Goal: Task Accomplishment & Management: Use online tool/utility

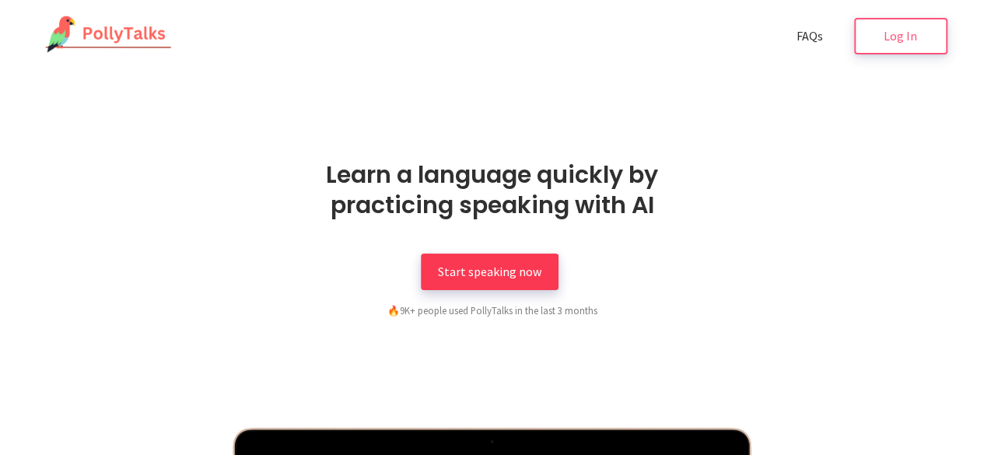
click at [431, 272] on link "Start speaking now" at bounding box center [490, 272] width 138 height 37
click at [464, 279] on span "Start speaking now" at bounding box center [489, 272] width 103 height 16
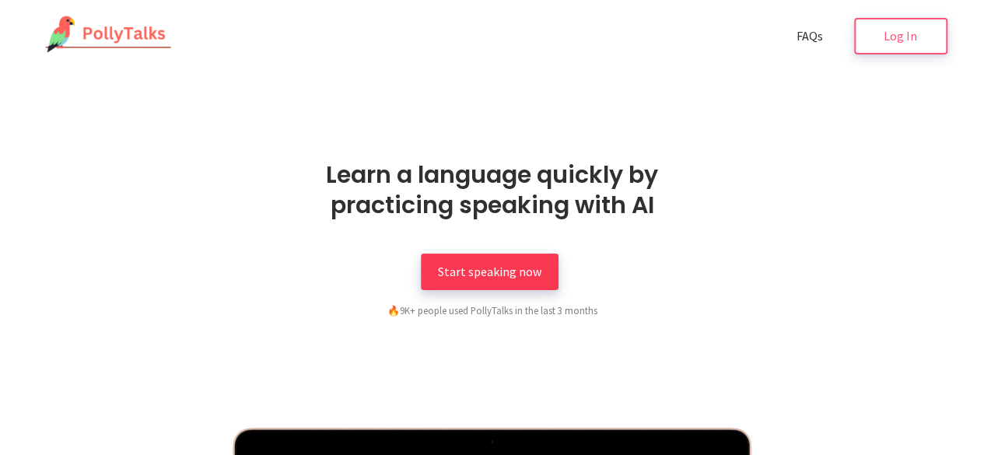
click at [464, 279] on span "Start speaking now" at bounding box center [489, 272] width 103 height 16
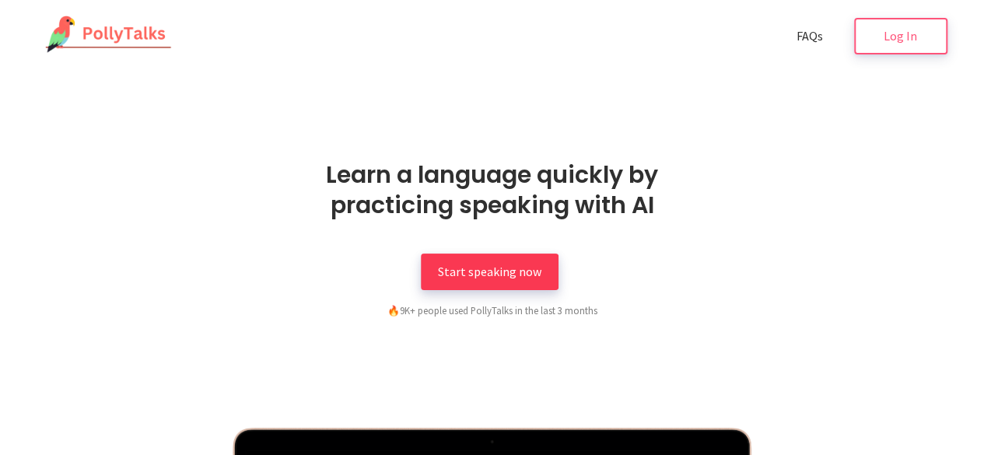
click at [464, 279] on span "Start speaking now" at bounding box center [489, 272] width 103 height 16
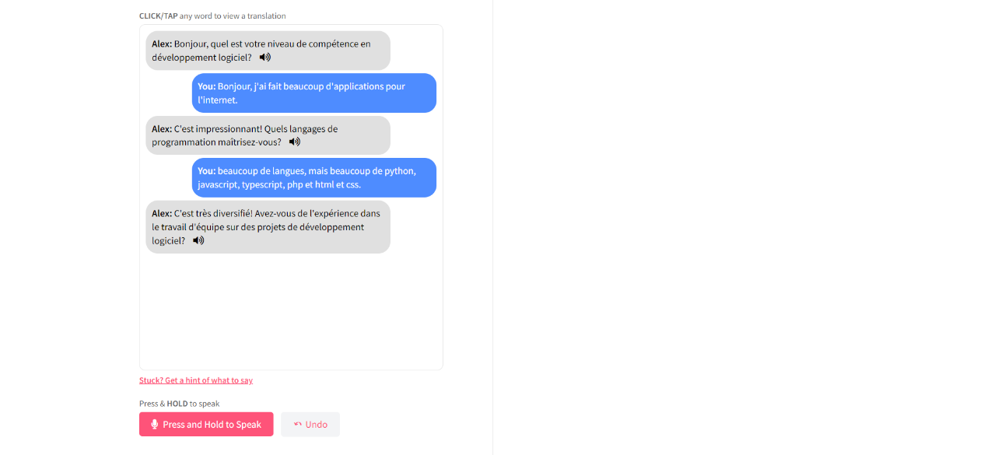
scroll to position [1232, 0]
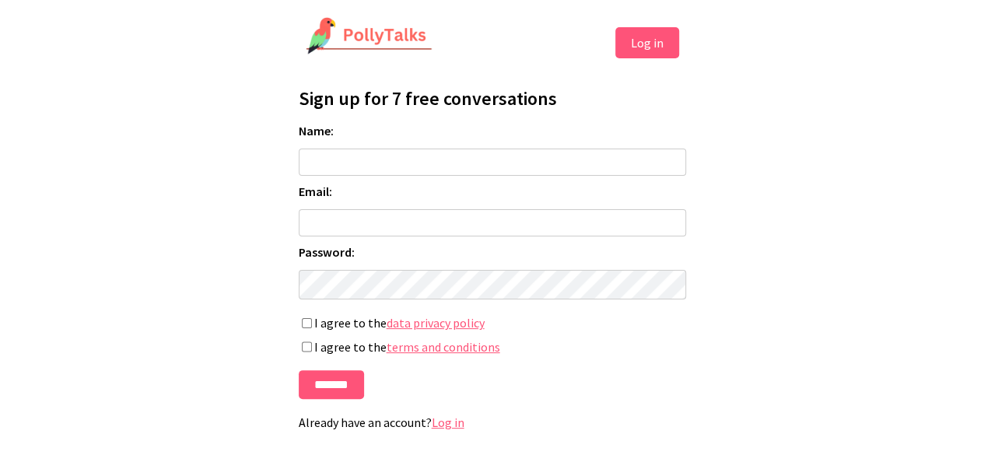
type input "*"
type input "***"
click at [318, 237] on input "Email:" at bounding box center [492, 222] width 387 height 27
type input "**********"
click at [363, 385] on input "*******" at bounding box center [331, 384] width 65 height 29
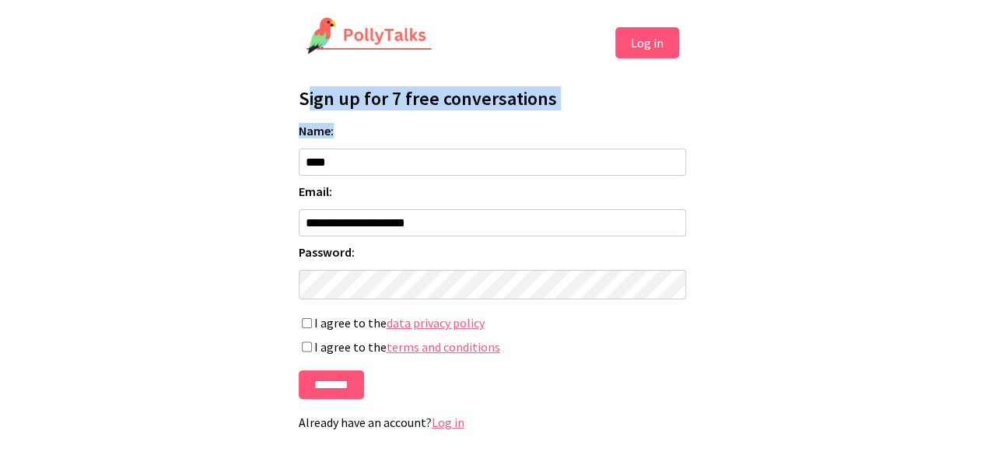
drag, startPoint x: 0, startPoint y: 0, endPoint x: 613, endPoint y: 124, distance: 625.4
click at [613, 124] on div "**********" at bounding box center [492, 261] width 389 height 366
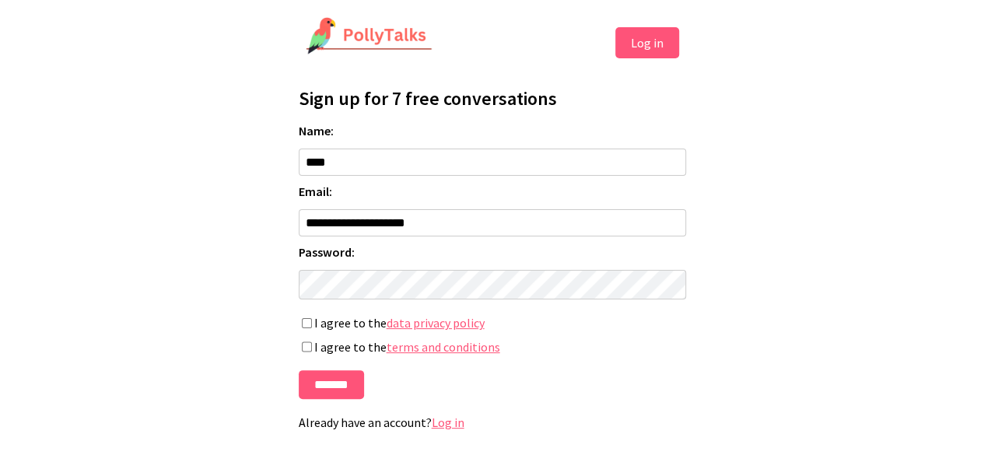
drag, startPoint x: 994, startPoint y: 0, endPoint x: 481, endPoint y: 364, distance: 628.9
click at [481, 364] on form "**********" at bounding box center [492, 261] width 387 height 276
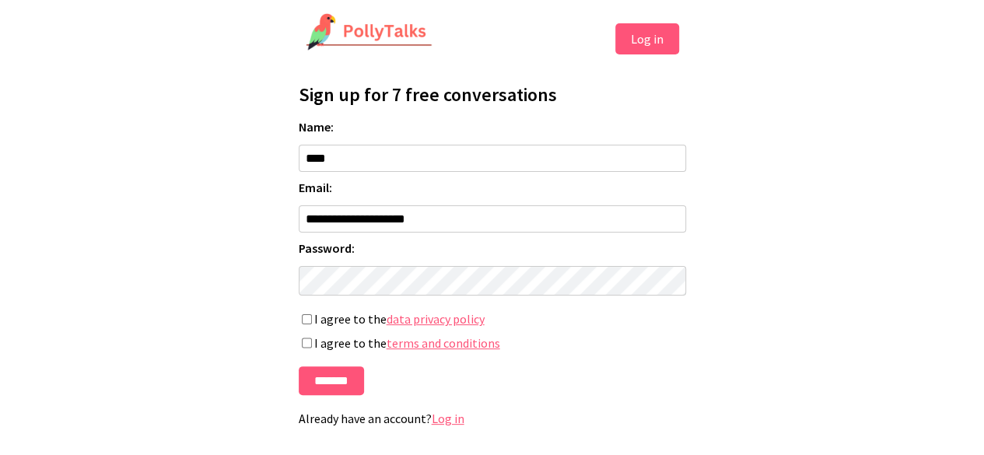
click at [431, 419] on p "Already have an account? Log in" at bounding box center [492, 419] width 387 height 16
click at [439, 421] on link "Log in" at bounding box center [448, 419] width 33 height 16
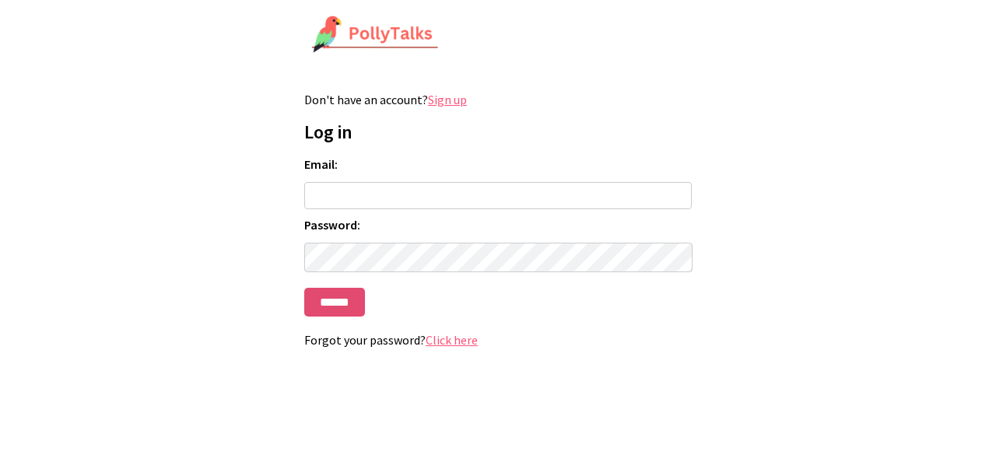
type input "**********"
click at [341, 307] on input "******" at bounding box center [334, 302] width 61 height 29
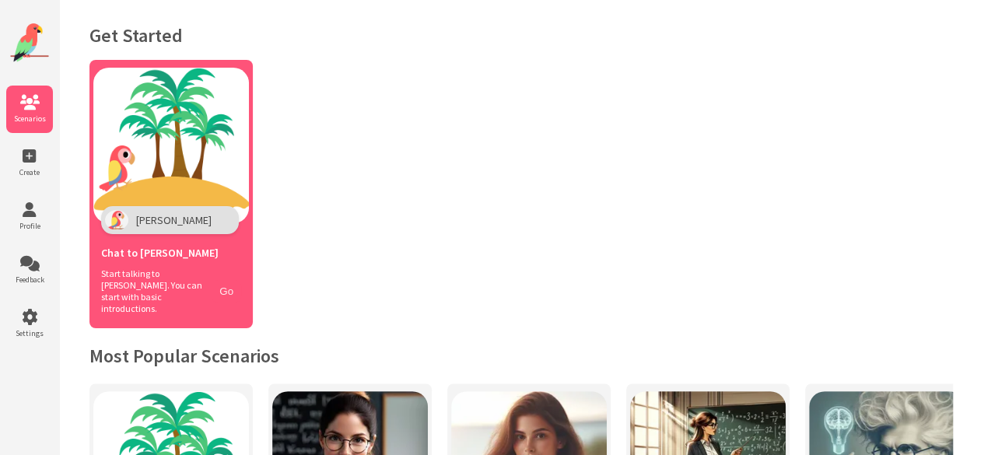
click at [223, 287] on button "Go" at bounding box center [227, 291] width 30 height 23
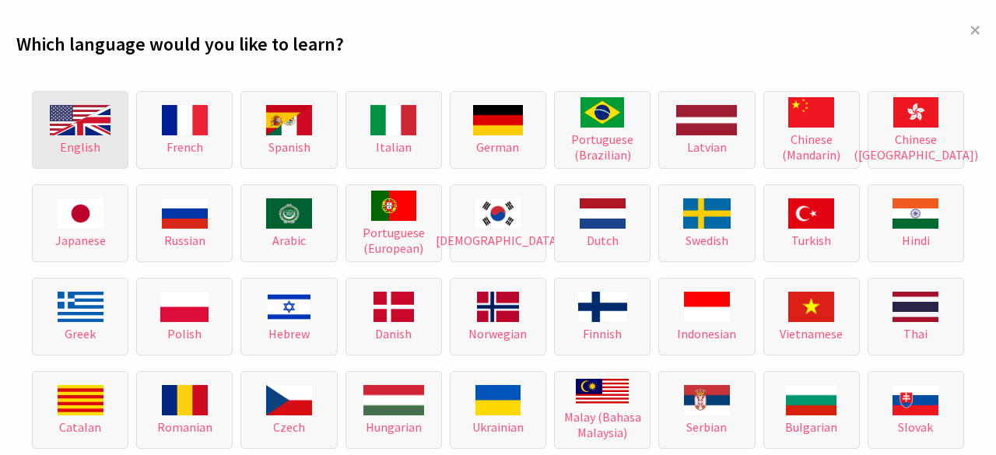
click at [109, 146] on button "English" at bounding box center [80, 130] width 96 height 78
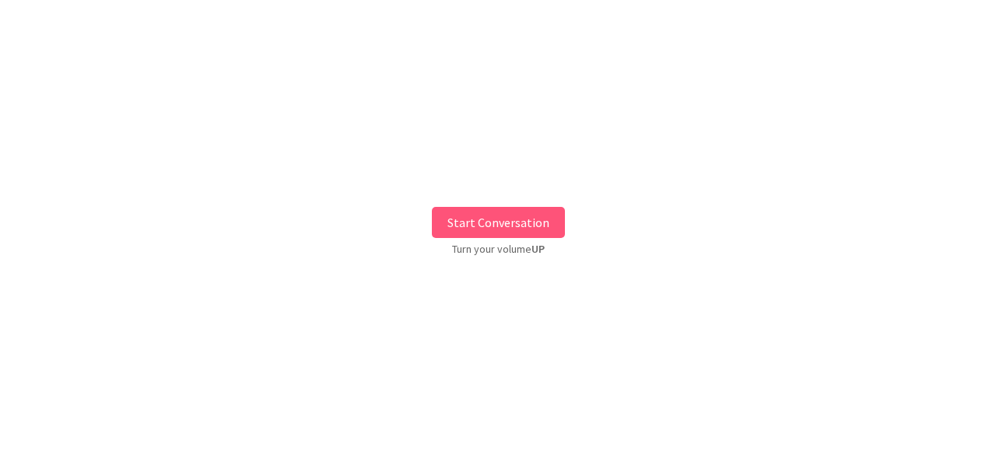
click at [549, 209] on button "Start Conversation" at bounding box center [498, 222] width 133 height 31
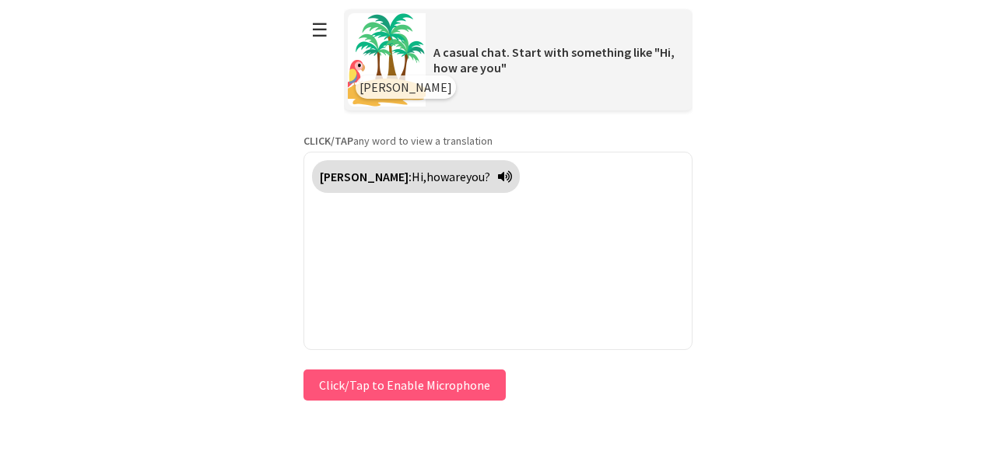
click at [472, 381] on button "Click/Tap to Enable Microphone" at bounding box center [404, 385] width 202 height 31
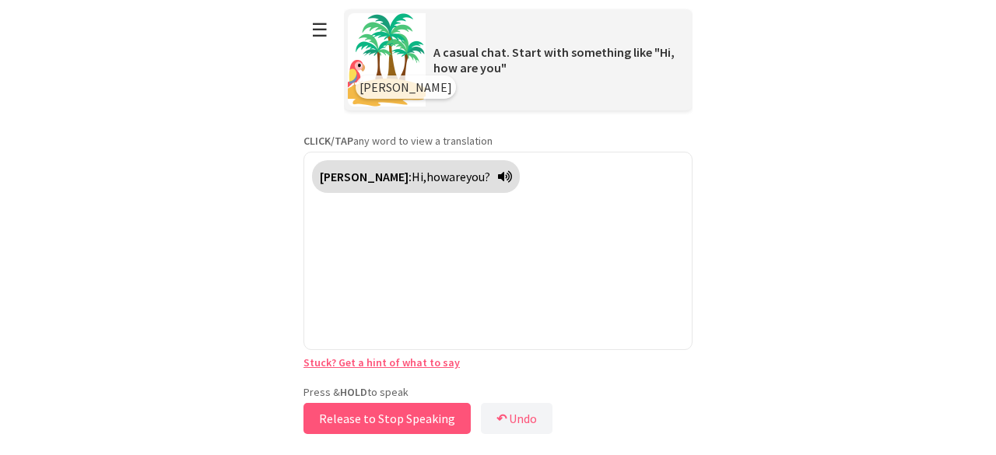
click at [417, 408] on button "Release to Stop Speaking" at bounding box center [386, 418] width 167 height 31
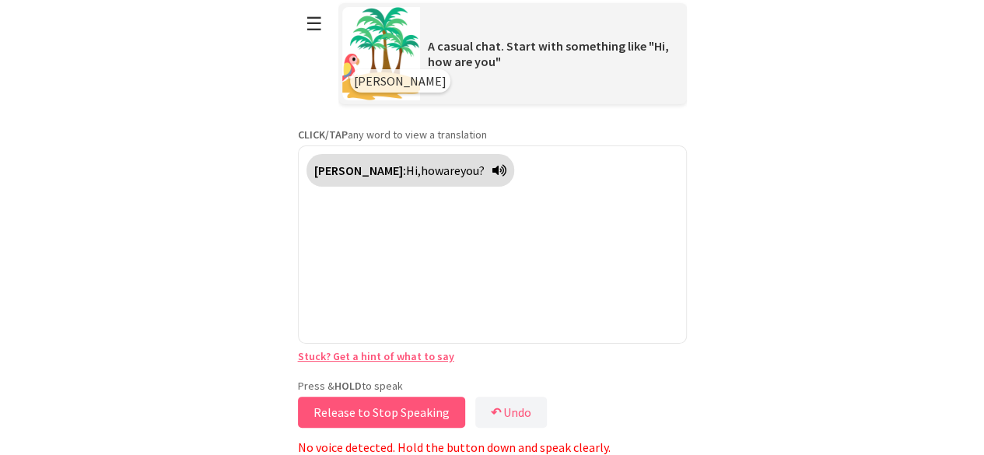
click at [441, 401] on button "Release to Stop Speaking" at bounding box center [381, 412] width 167 height 31
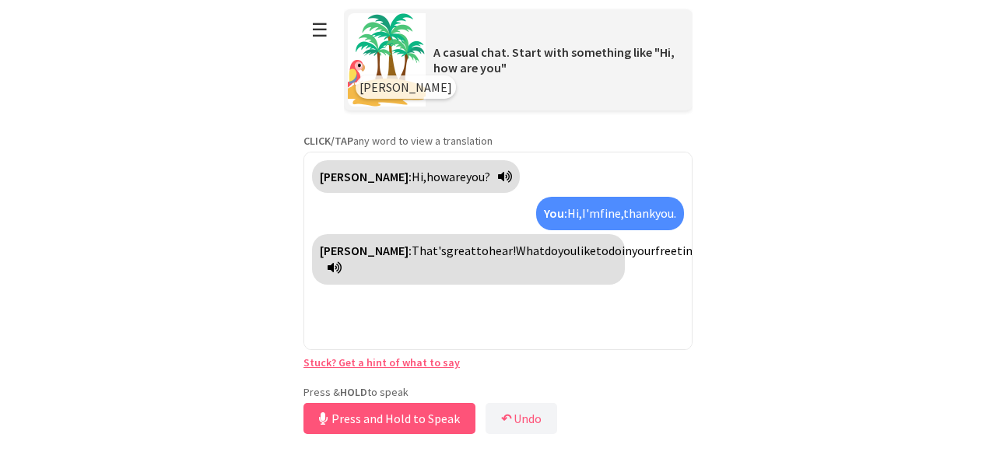
click at [441, 401] on div "Press & HOLD to speak Press and Hold to Speak ↶ Undo Save No voice detected. Ho…" at bounding box center [497, 411] width 389 height 53
click at [441, 415] on button "Release to Stop Speaking" at bounding box center [386, 418] width 167 height 31
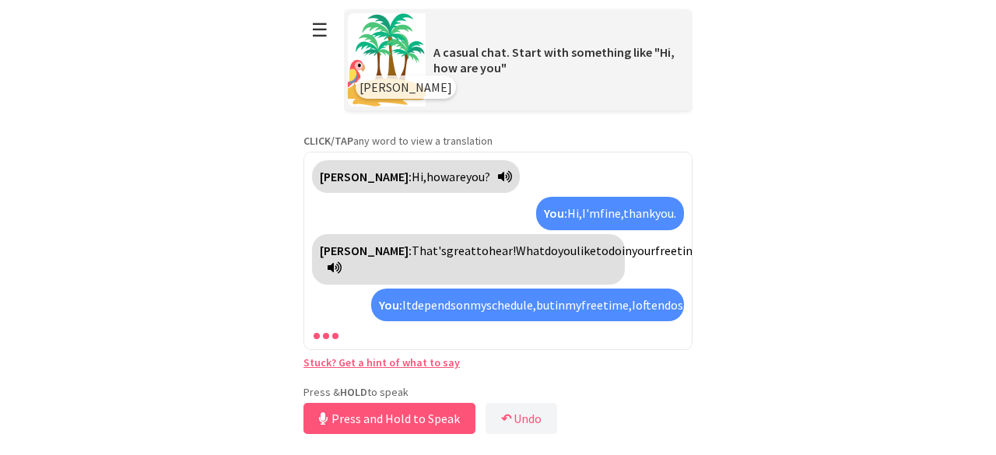
scroll to position [47, 0]
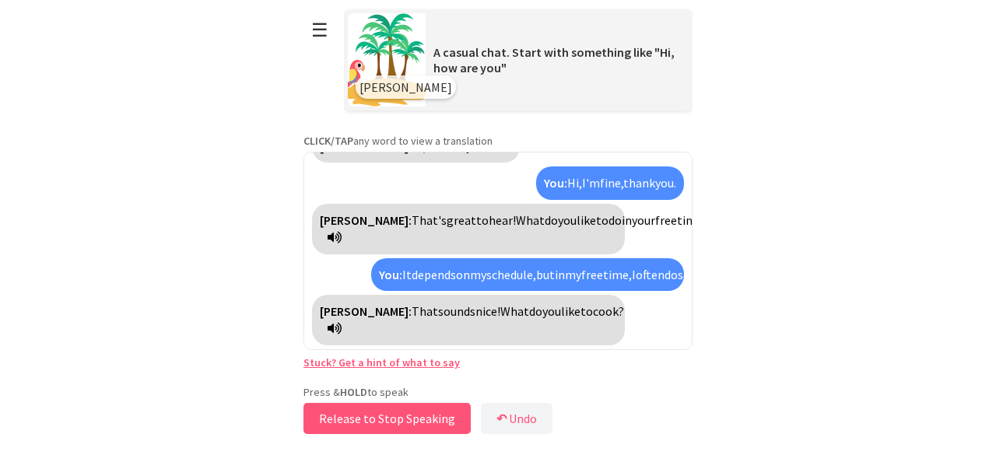
click at [441, 415] on button "Release to Stop Speaking" at bounding box center [386, 418] width 167 height 31
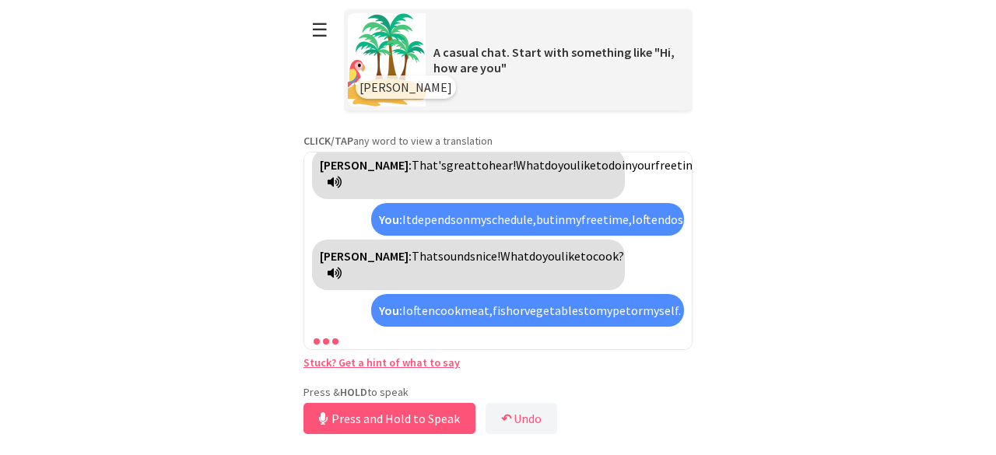
scroll to position [156, 0]
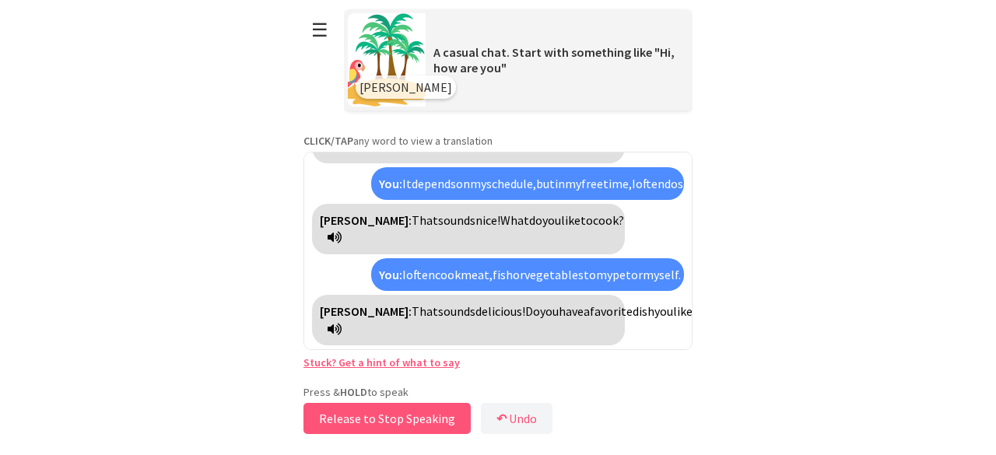
click at [441, 415] on button "Release to Stop Speaking" at bounding box center [386, 418] width 167 height 31
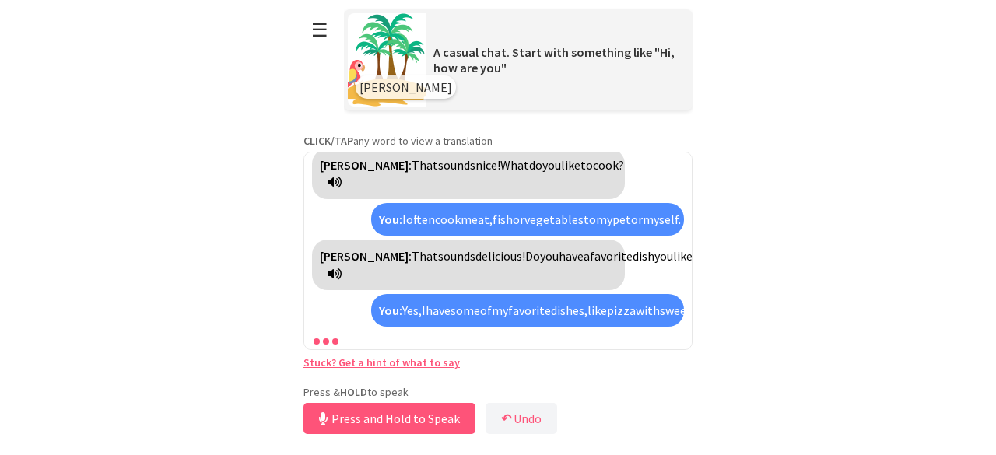
scroll to position [264, 0]
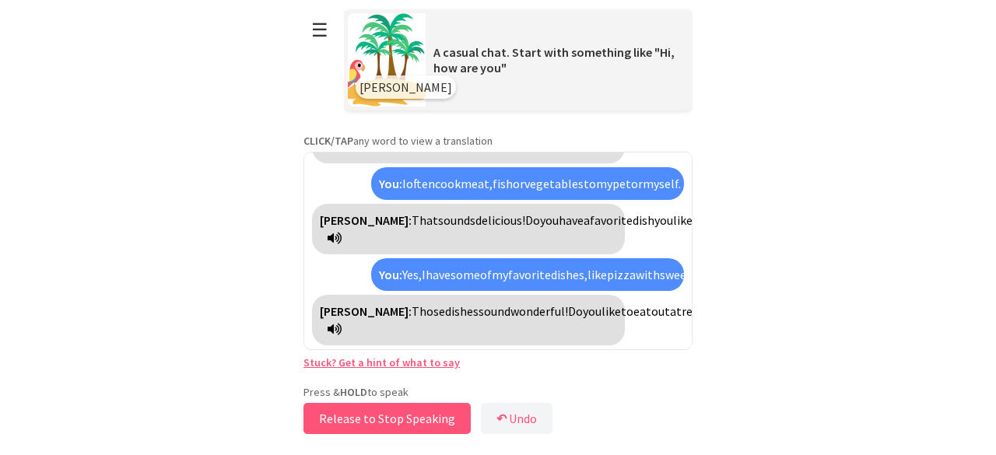
click at [436, 415] on button "Release to Stop Speaking" at bounding box center [386, 418] width 167 height 31
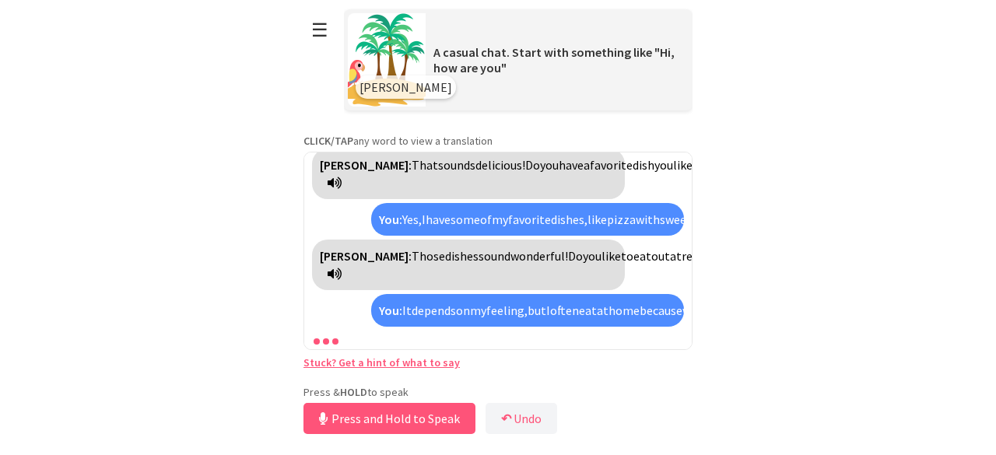
scroll to position [408, 0]
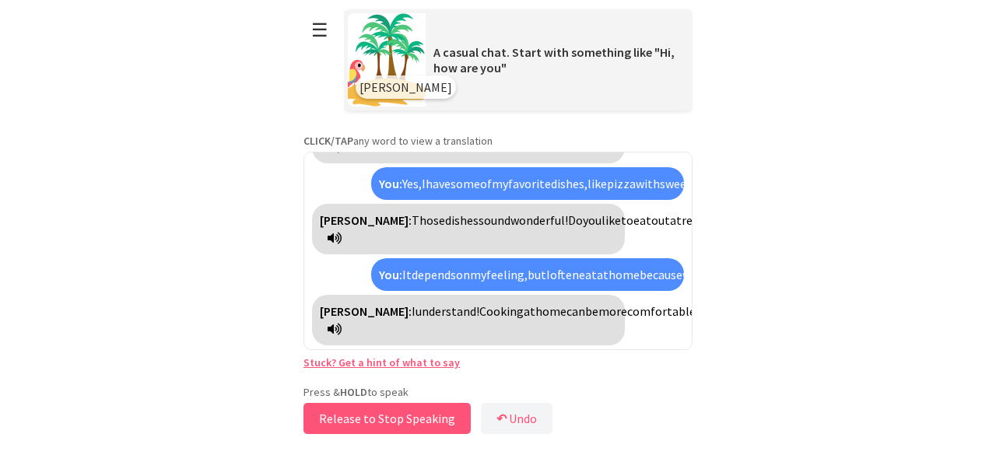
click at [436, 415] on button "Release to Stop Speaking" at bounding box center [386, 418] width 167 height 31
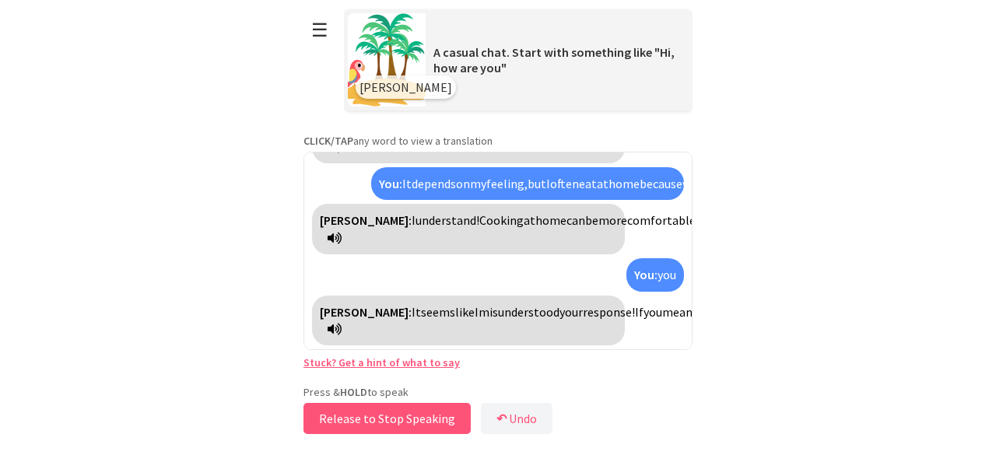
scroll to position [534, 0]
click at [436, 415] on button "Release to Stop Speaking" at bounding box center [386, 418] width 167 height 31
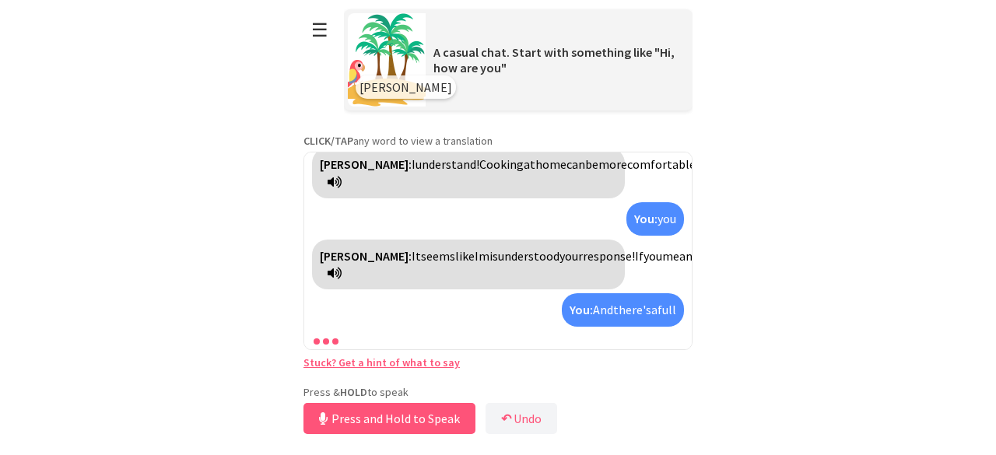
scroll to position [624, 0]
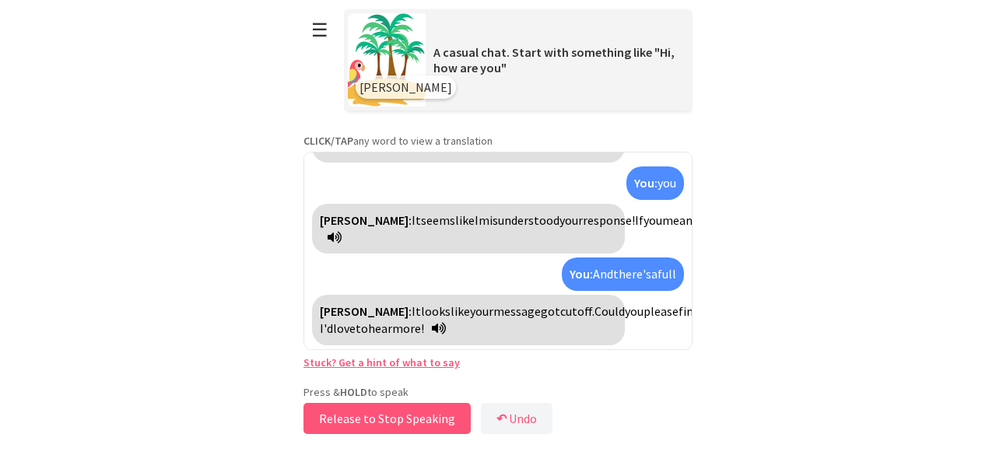
click at [370, 410] on button "Release to Stop Speaking" at bounding box center [386, 418] width 167 height 31
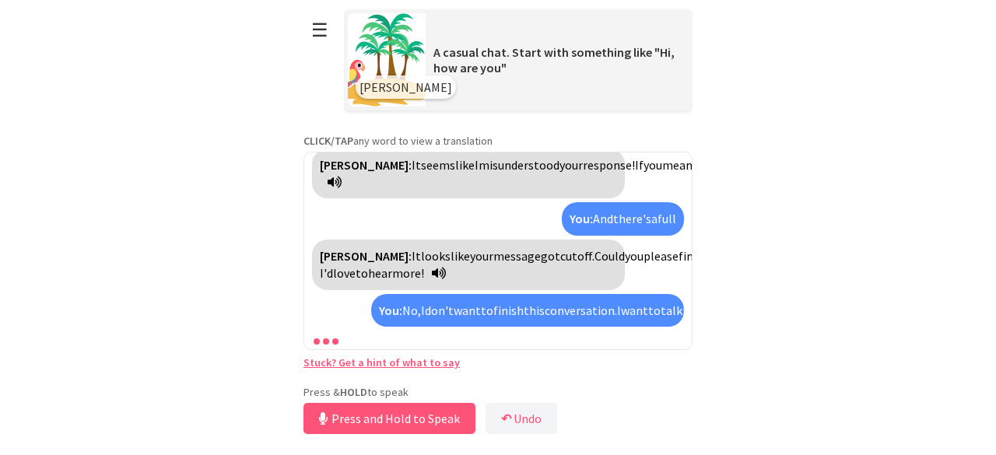
scroll to position [803, 0]
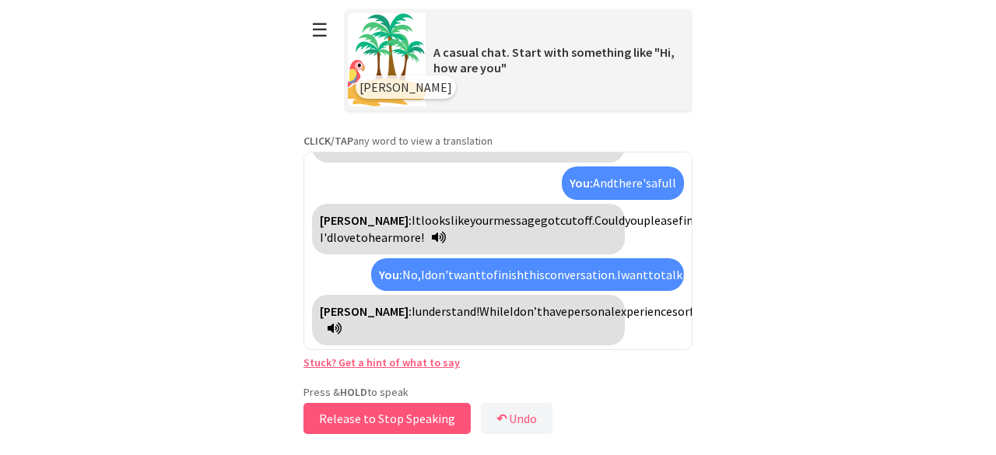
click at [370, 410] on button "Release to Stop Speaking" at bounding box center [386, 418] width 167 height 31
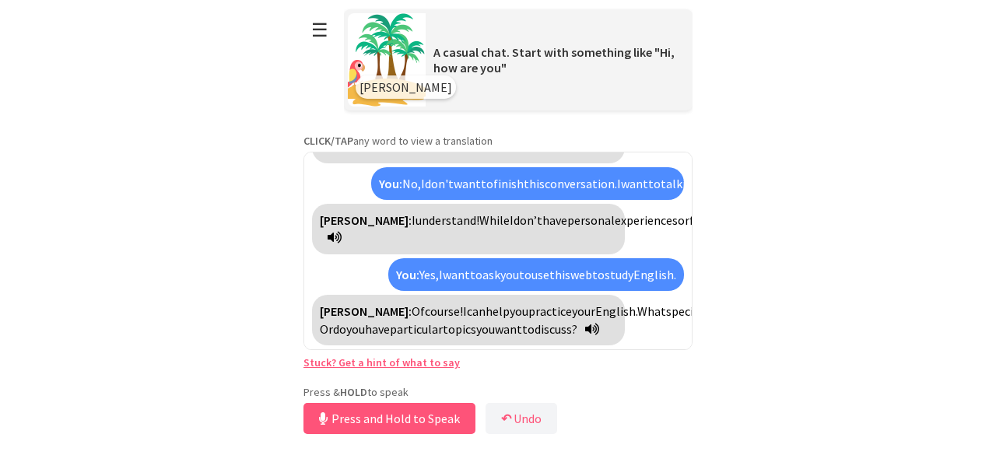
scroll to position [946, 0]
click at [408, 416] on button "Release to Stop Speaking" at bounding box center [386, 418] width 167 height 31
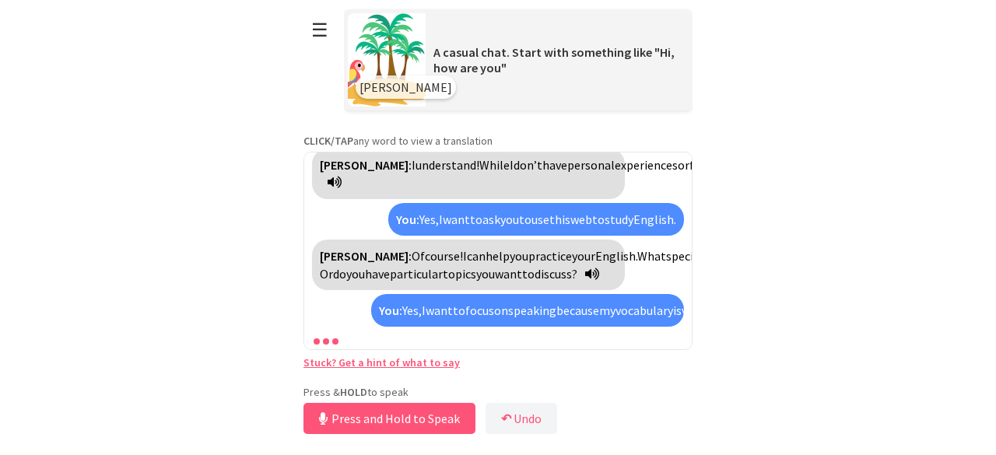
scroll to position [1107, 0]
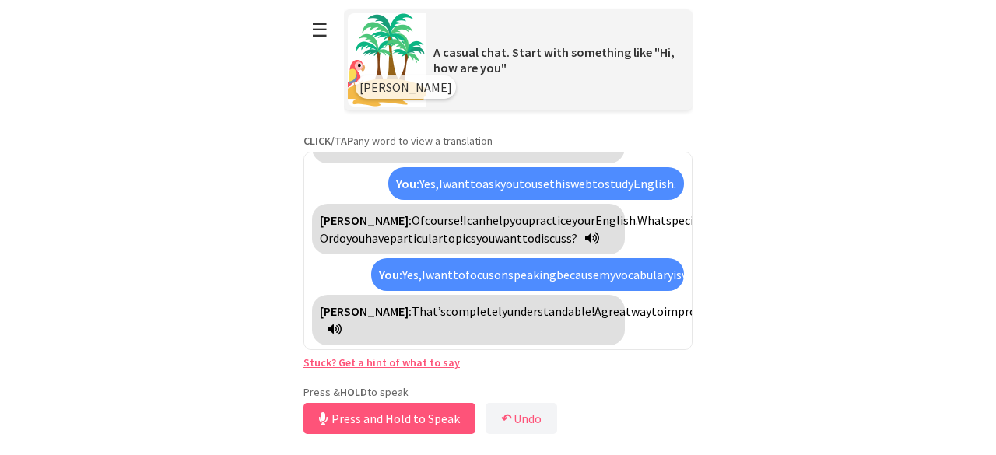
click at [412, 303] on span "That’s" at bounding box center [429, 311] width 34 height 16
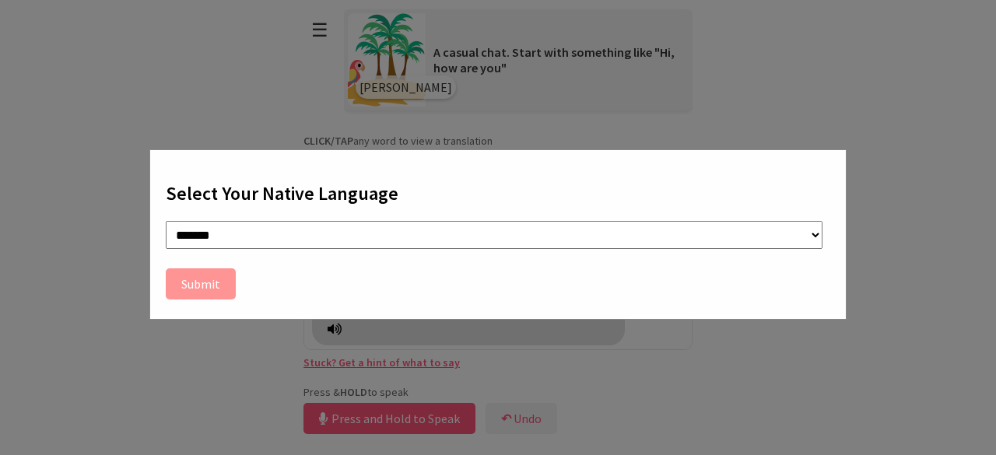
click at [232, 227] on select "**********" at bounding box center [494, 235] width 657 height 29
select select "**"
click at [166, 221] on select "**********" at bounding box center [494, 235] width 657 height 29
click at [353, 92] on div "**********" at bounding box center [498, 227] width 996 height 455
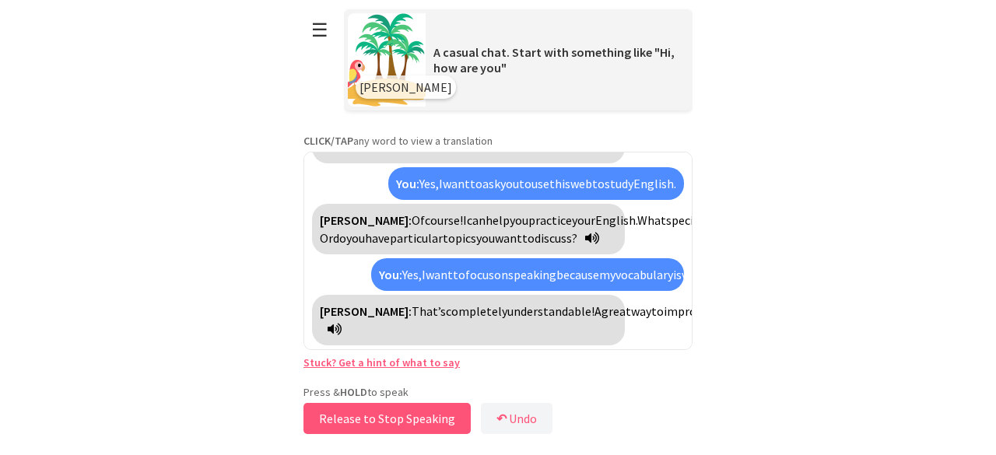
click at [417, 410] on button "Release to Stop Speaking" at bounding box center [386, 418] width 167 height 31
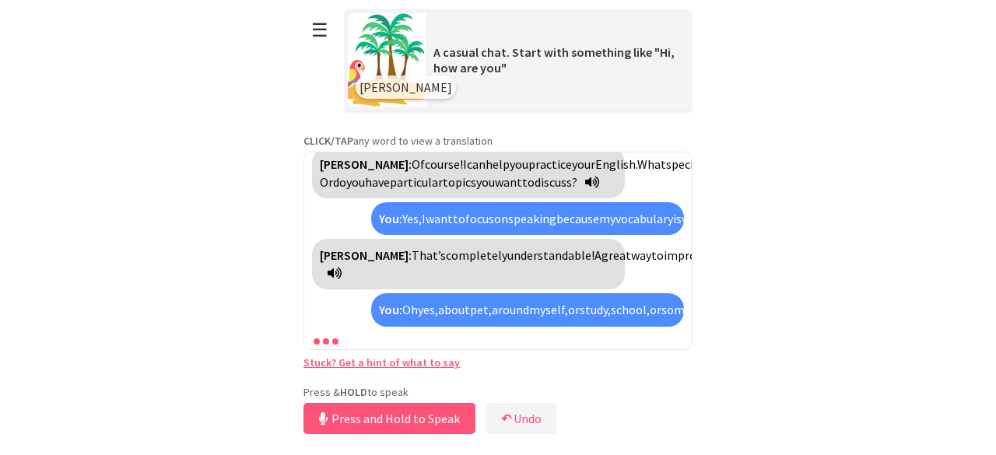
scroll to position [1268, 0]
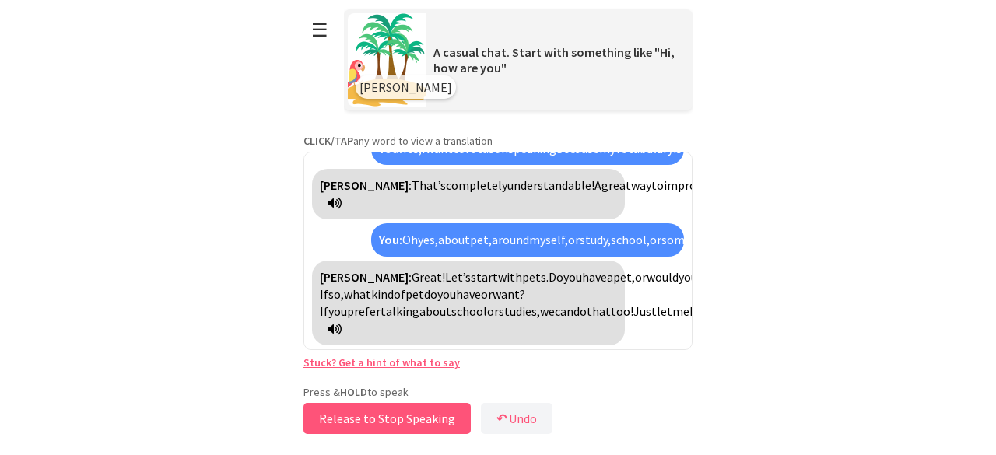
click at [417, 410] on button "Release to Stop Speaking" at bounding box center [386, 418] width 167 height 31
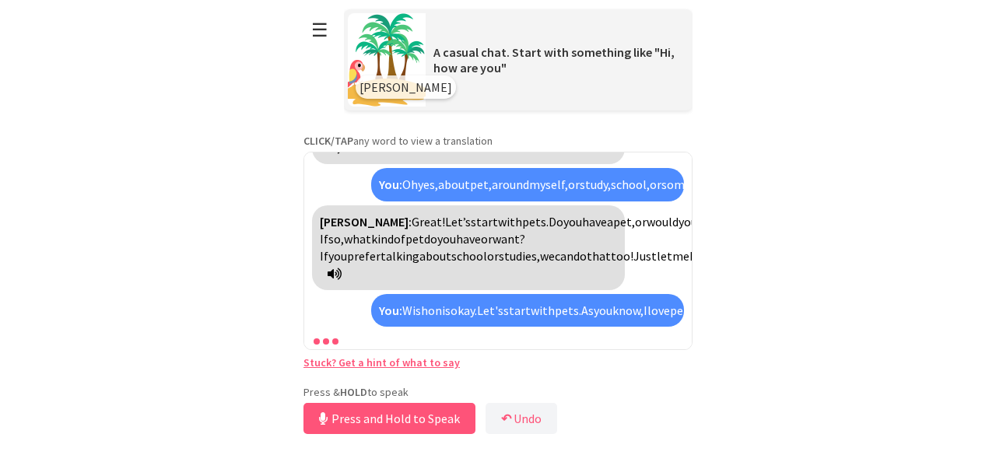
scroll to position [1411, 0]
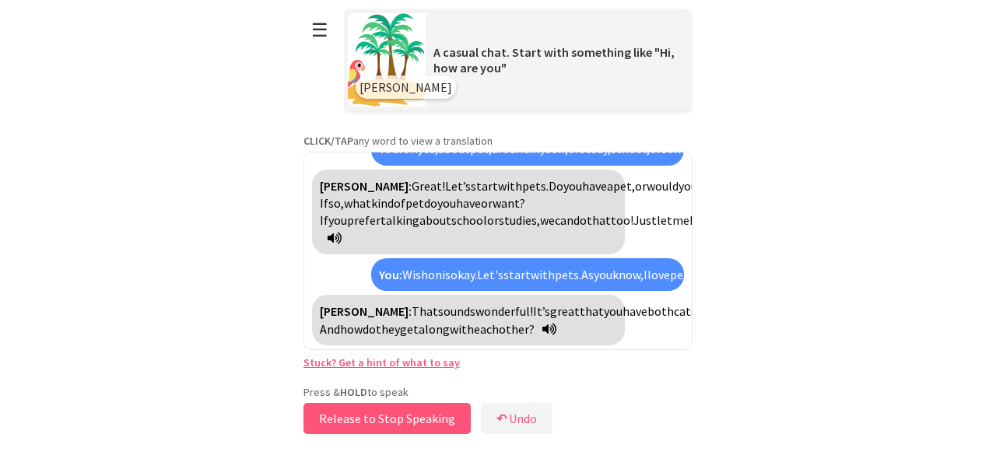
click at [419, 412] on button "Release to Stop Speaking" at bounding box center [386, 418] width 167 height 31
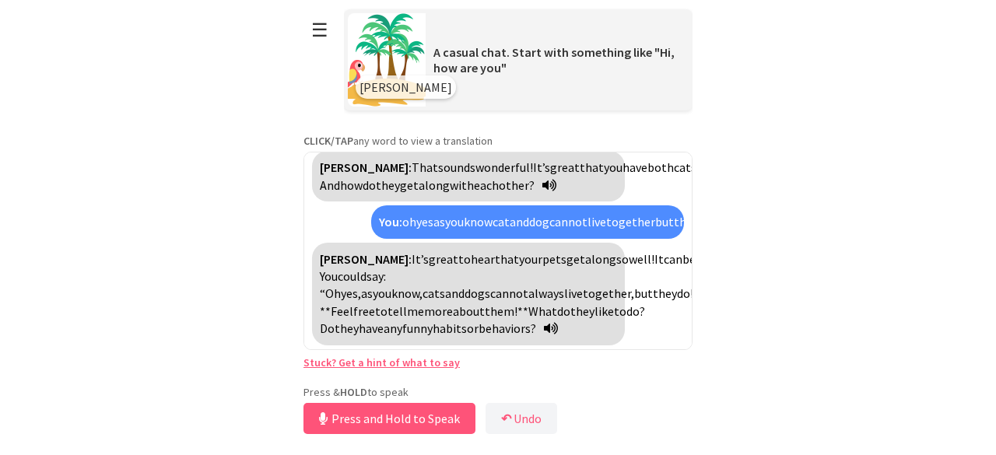
scroll to position [1695, 0]
click at [419, 412] on button "Release to Stop Speaking" at bounding box center [386, 418] width 167 height 31
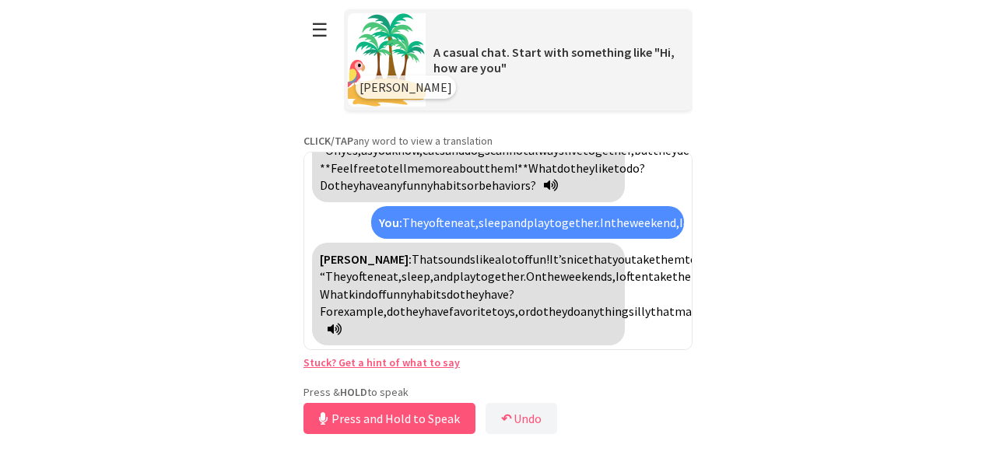
scroll to position [1977, 0]
click at [385, 416] on button "Release to Stop Speaking" at bounding box center [386, 418] width 167 height 31
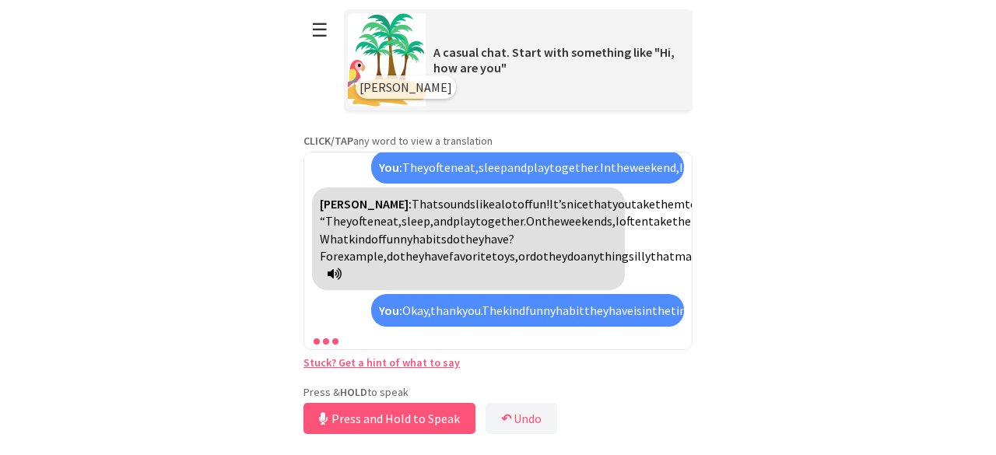
scroll to position [2242, 0]
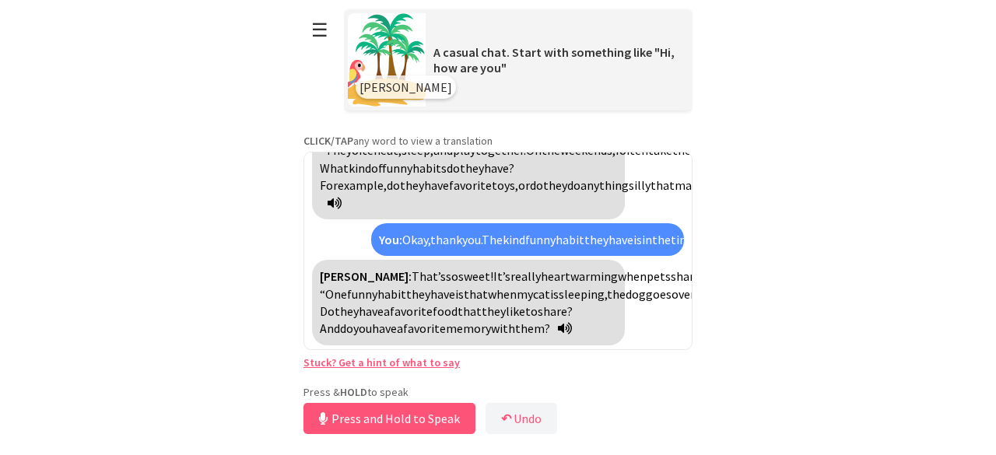
click at [558, 325] on icon at bounding box center [565, 328] width 14 height 12
click at [370, 419] on button "Release to Stop Speaking" at bounding box center [386, 418] width 167 height 31
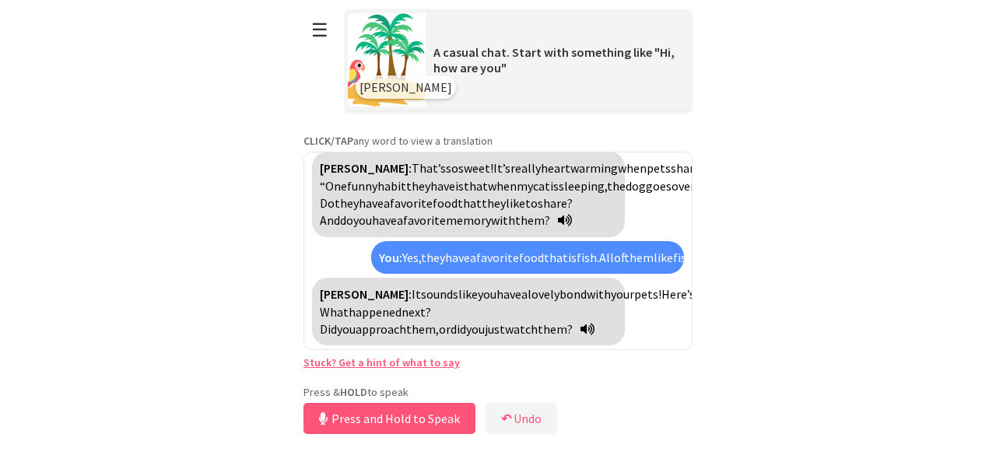
scroll to position [2508, 0]
click at [412, 410] on button "Release to Stop Speaking" at bounding box center [386, 418] width 167 height 31
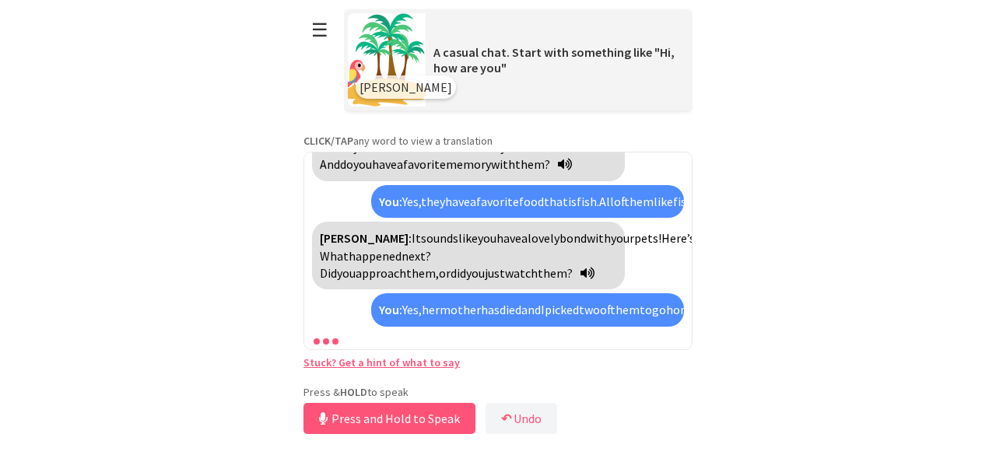
scroll to position [2704, 0]
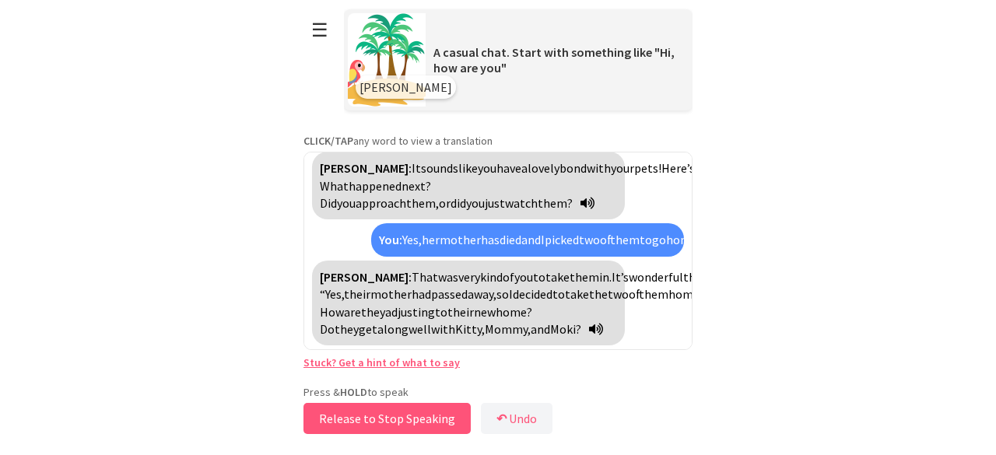
click at [412, 410] on button "Release to Stop Speaking" at bounding box center [386, 418] width 167 height 31
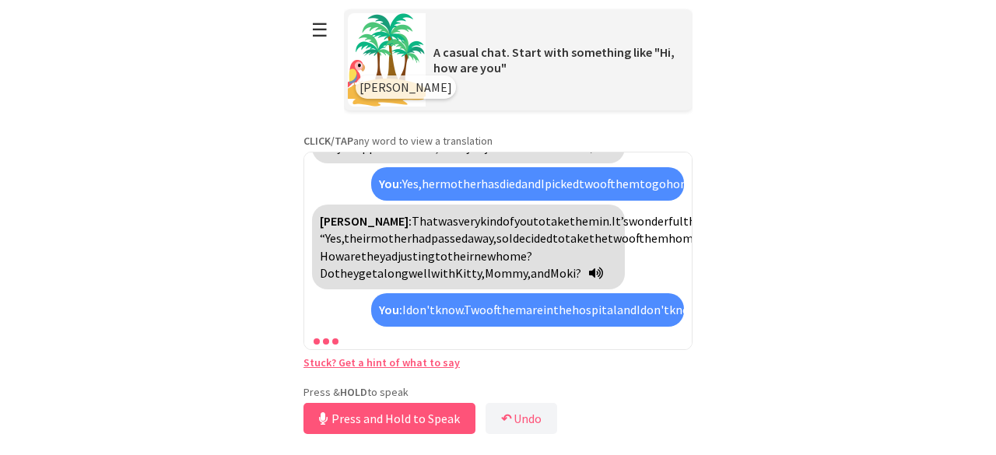
scroll to position [3004, 0]
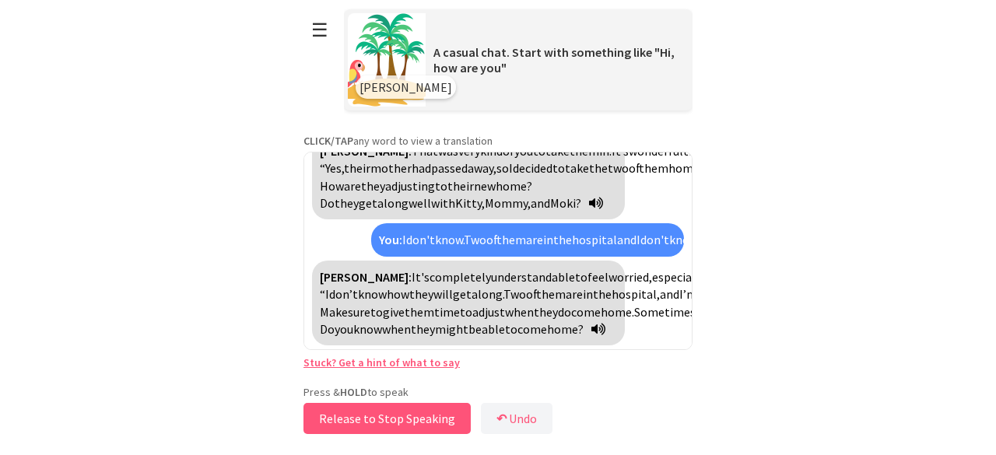
click at [412, 410] on button "Release to Stop Speaking" at bounding box center [386, 418] width 167 height 31
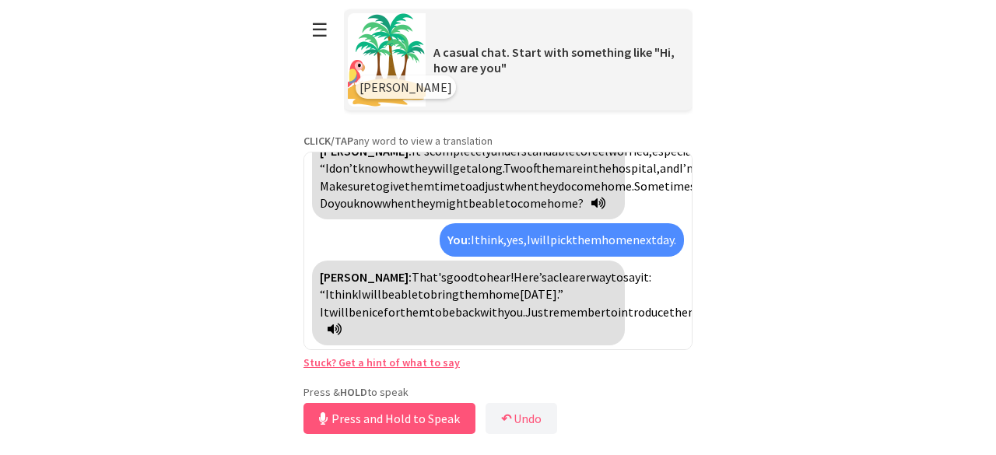
scroll to position [3165, 0]
click at [412, 410] on button "Release to Stop Speaking" at bounding box center [386, 418] width 167 height 31
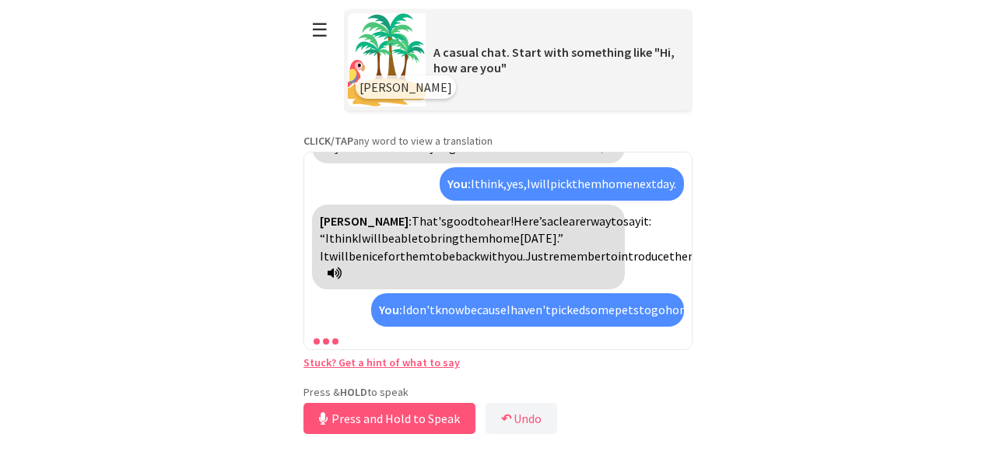
scroll to position [3412, 0]
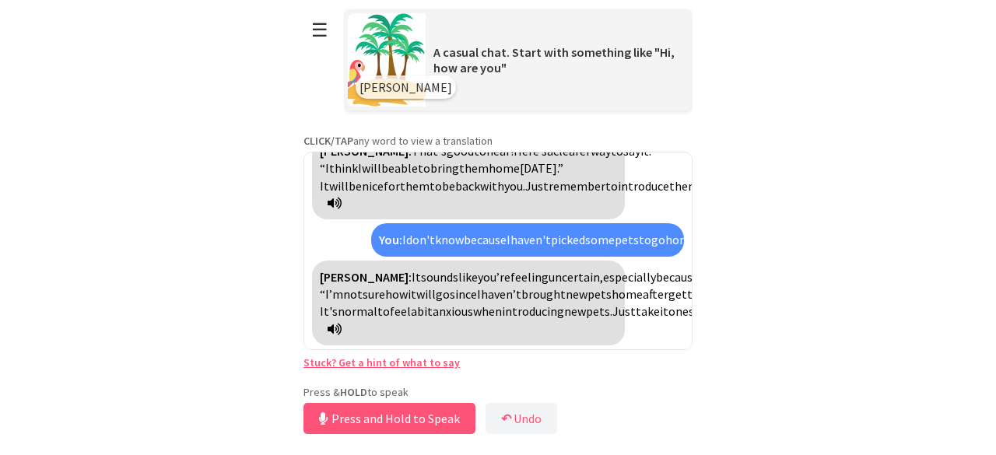
click at [331, 325] on icon at bounding box center [335, 329] width 14 height 12
click at [342, 421] on button "Release to Stop Speaking" at bounding box center [386, 418] width 167 height 31
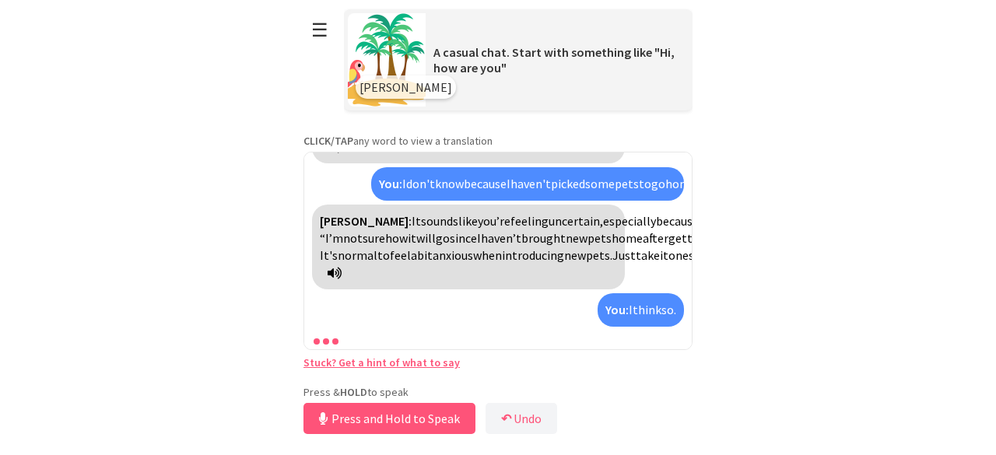
scroll to position [3573, 0]
